Goal: Communication & Community: Participate in discussion

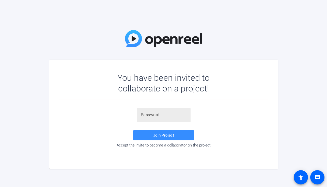
click at [164, 116] on input "text" at bounding box center [164, 115] width 46 height 6
paste input "ibYN+Y"
type input "ibYN+Y"
click at [163, 133] on span "Join Project" at bounding box center [163, 135] width 21 height 5
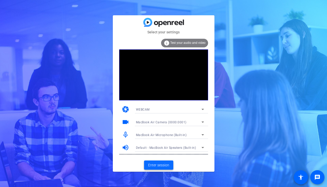
click at [161, 164] on span "Enter session" at bounding box center [158, 164] width 21 height 5
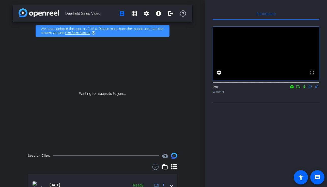
click at [298, 88] on icon at bounding box center [298, 87] width 4 height 4
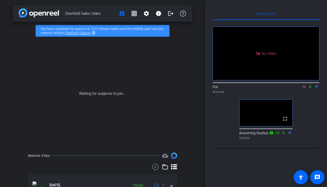
click at [304, 88] on icon at bounding box center [304, 86] width 3 height 3
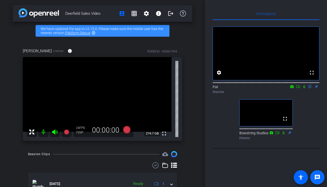
click at [316, 180] on mat-icon "message" at bounding box center [317, 177] width 6 height 6
click at [298, 88] on icon at bounding box center [298, 87] width 4 height 4
click at [304, 88] on icon at bounding box center [304, 86] width 3 height 3
click at [298, 88] on icon at bounding box center [298, 87] width 4 height 4
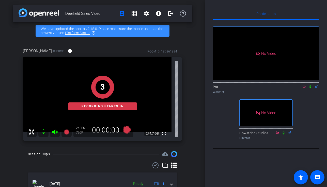
click at [310, 88] on icon at bounding box center [310, 87] width 4 height 4
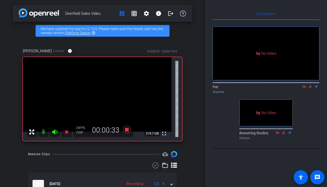
click at [310, 88] on icon at bounding box center [310, 87] width 4 height 4
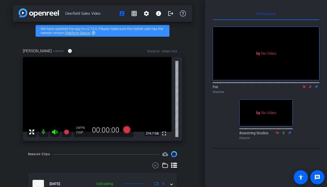
click at [310, 88] on icon at bounding box center [310, 87] width 4 height 4
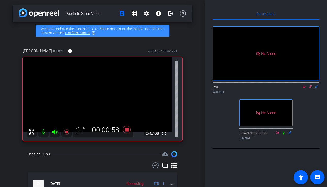
click at [310, 88] on icon at bounding box center [310, 87] width 4 height 4
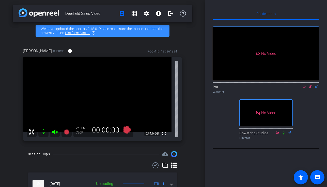
click at [310, 88] on icon at bounding box center [310, 87] width 4 height 4
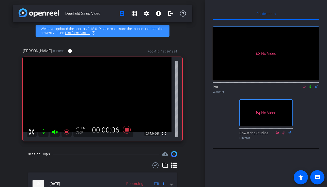
click at [312, 89] on mat-icon at bounding box center [310, 86] width 6 height 5
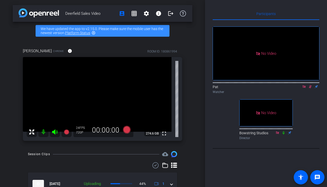
click at [312, 89] on mat-icon at bounding box center [310, 86] width 6 height 5
click at [310, 88] on icon at bounding box center [310, 87] width 4 height 4
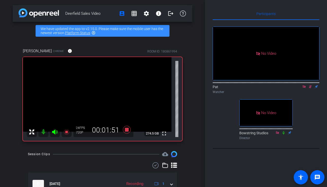
click at [310, 88] on icon at bounding box center [310, 87] width 4 height 4
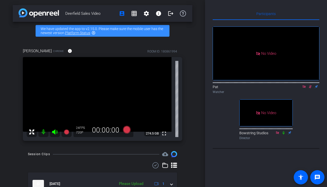
click at [310, 88] on icon at bounding box center [310, 87] width 4 height 4
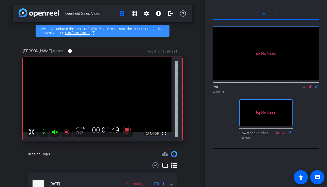
click at [310, 84] on div at bounding box center [266, 82] width 107 height 4
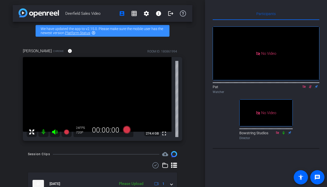
click at [311, 88] on icon at bounding box center [310, 86] width 3 height 3
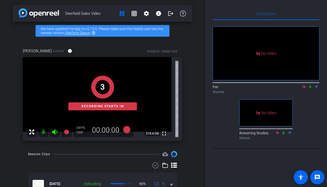
click at [311, 88] on icon at bounding box center [310, 86] width 2 height 3
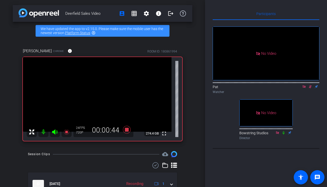
click at [311, 88] on icon at bounding box center [310, 86] width 3 height 3
click at [311, 88] on icon at bounding box center [310, 86] width 2 height 3
click at [311, 88] on icon at bounding box center [310, 86] width 3 height 3
click at [311, 88] on icon at bounding box center [310, 86] width 2 height 3
click at [311, 88] on icon at bounding box center [310, 86] width 3 height 3
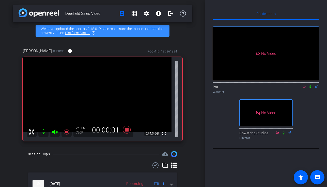
click at [311, 88] on icon at bounding box center [310, 87] width 4 height 4
click at [311, 88] on icon at bounding box center [310, 86] width 3 height 3
click at [311, 88] on icon at bounding box center [310, 86] width 2 height 3
click at [311, 88] on icon at bounding box center [310, 86] width 3 height 3
click at [311, 88] on icon at bounding box center [310, 86] width 2 height 3
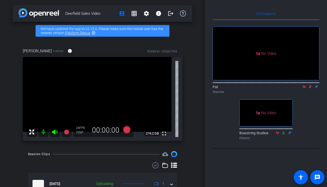
click at [311, 88] on icon at bounding box center [310, 86] width 3 height 3
click at [311, 88] on icon at bounding box center [310, 86] width 2 height 3
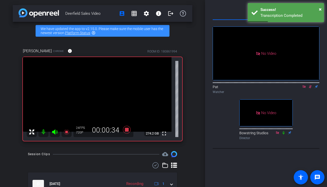
click at [311, 88] on icon at bounding box center [310, 86] width 3 height 3
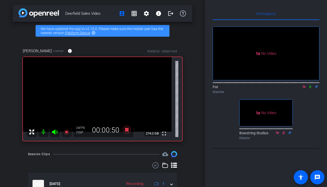
click at [311, 88] on icon at bounding box center [310, 86] width 2 height 3
click at [311, 88] on icon at bounding box center [310, 86] width 3 height 3
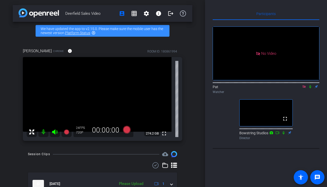
click at [303, 88] on icon at bounding box center [304, 86] width 3 height 3
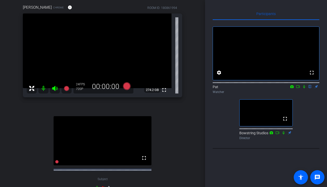
scroll to position [55, 0]
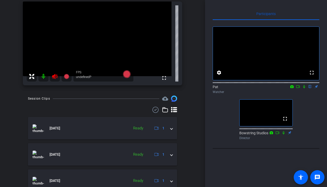
click at [298, 88] on icon at bounding box center [298, 87] width 4 height 4
click at [304, 88] on icon at bounding box center [304, 87] width 4 height 4
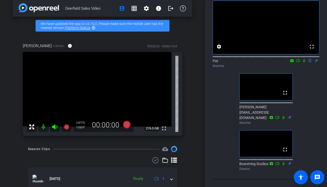
scroll to position [4, 0]
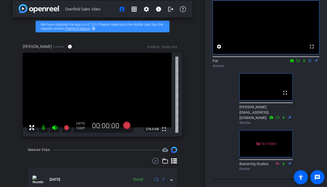
click at [298, 62] on icon at bounding box center [298, 61] width 4 height 4
click at [310, 62] on icon at bounding box center [310, 61] width 4 height 4
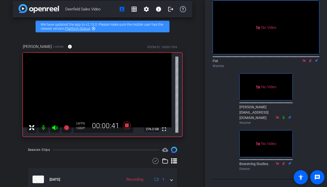
click at [310, 62] on icon at bounding box center [310, 61] width 4 height 4
click at [303, 62] on icon at bounding box center [304, 60] width 3 height 3
click at [304, 62] on icon at bounding box center [304, 61] width 4 height 4
click at [298, 62] on icon at bounding box center [298, 61] width 4 height 4
click at [310, 62] on icon at bounding box center [310, 60] width 3 height 3
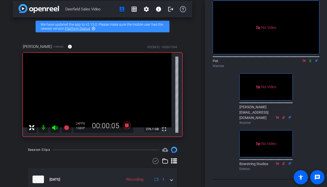
click at [309, 62] on icon at bounding box center [310, 61] width 4 height 4
click at [310, 62] on icon at bounding box center [310, 60] width 3 height 3
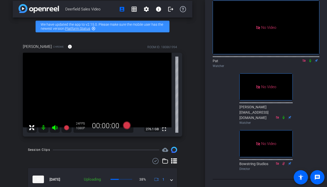
click at [310, 62] on icon at bounding box center [310, 61] width 4 height 4
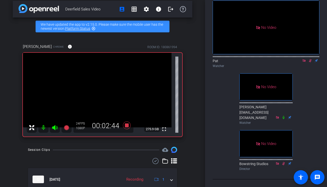
click at [310, 62] on icon at bounding box center [310, 61] width 4 height 4
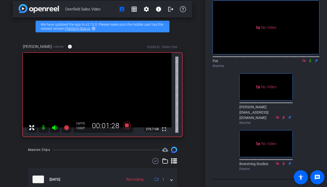
click at [310, 62] on icon at bounding box center [310, 61] width 4 height 4
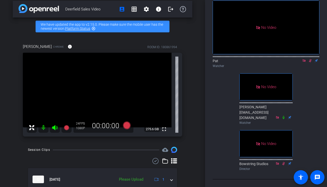
click at [310, 62] on icon at bounding box center [310, 61] width 4 height 4
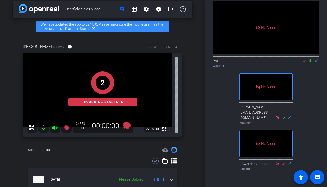
click at [310, 62] on icon at bounding box center [310, 61] width 4 height 4
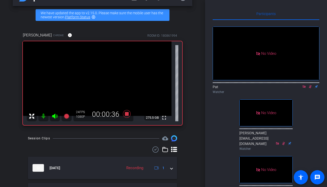
scroll to position [16, 0]
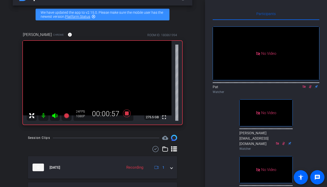
click at [311, 88] on icon at bounding box center [310, 87] width 4 height 4
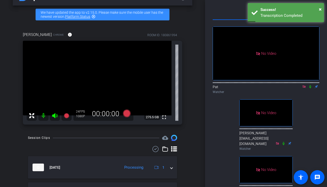
click at [311, 88] on icon at bounding box center [310, 87] width 4 height 4
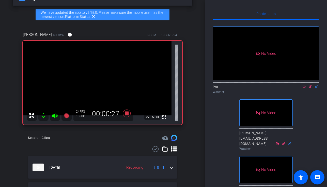
click at [311, 88] on icon at bounding box center [310, 87] width 4 height 4
click at [311, 88] on icon at bounding box center [310, 86] width 2 height 3
click at [311, 88] on icon at bounding box center [310, 86] width 3 height 3
click at [311, 88] on icon at bounding box center [310, 86] width 2 height 3
click at [311, 88] on icon at bounding box center [310, 86] width 3 height 3
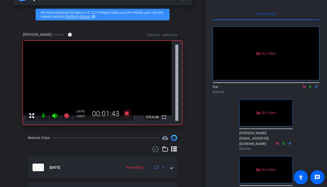
click at [305, 88] on icon at bounding box center [304, 87] width 4 height 4
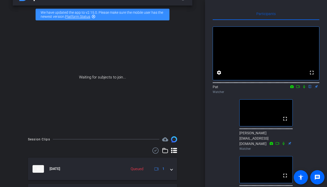
click at [298, 88] on icon at bounding box center [298, 86] width 4 height 3
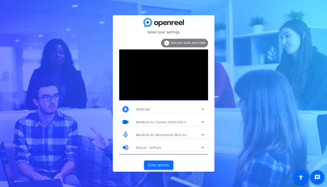
click at [162, 163] on span "Enter session" at bounding box center [158, 164] width 21 height 5
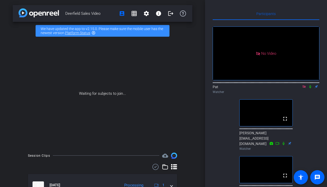
click at [304, 88] on icon at bounding box center [304, 86] width 3 height 3
